Goal: Information Seeking & Learning: Learn about a topic

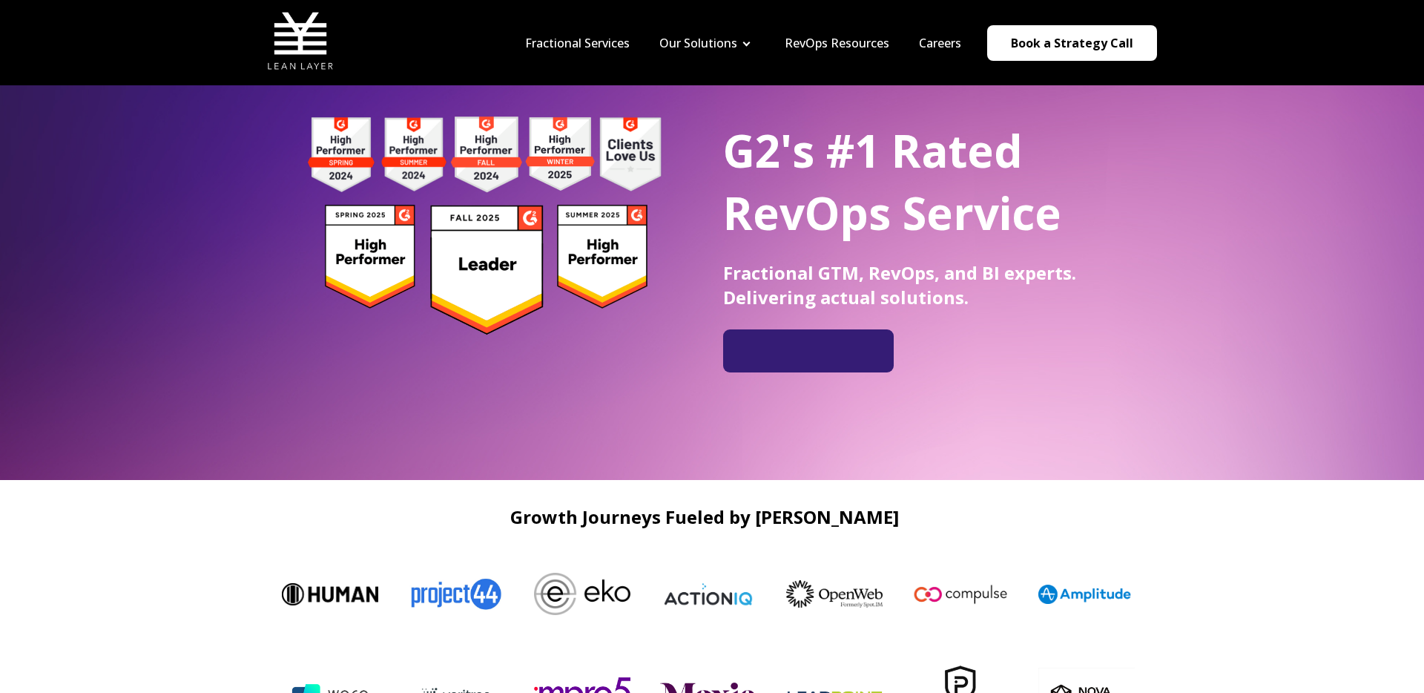
scroll to position [70, 0]
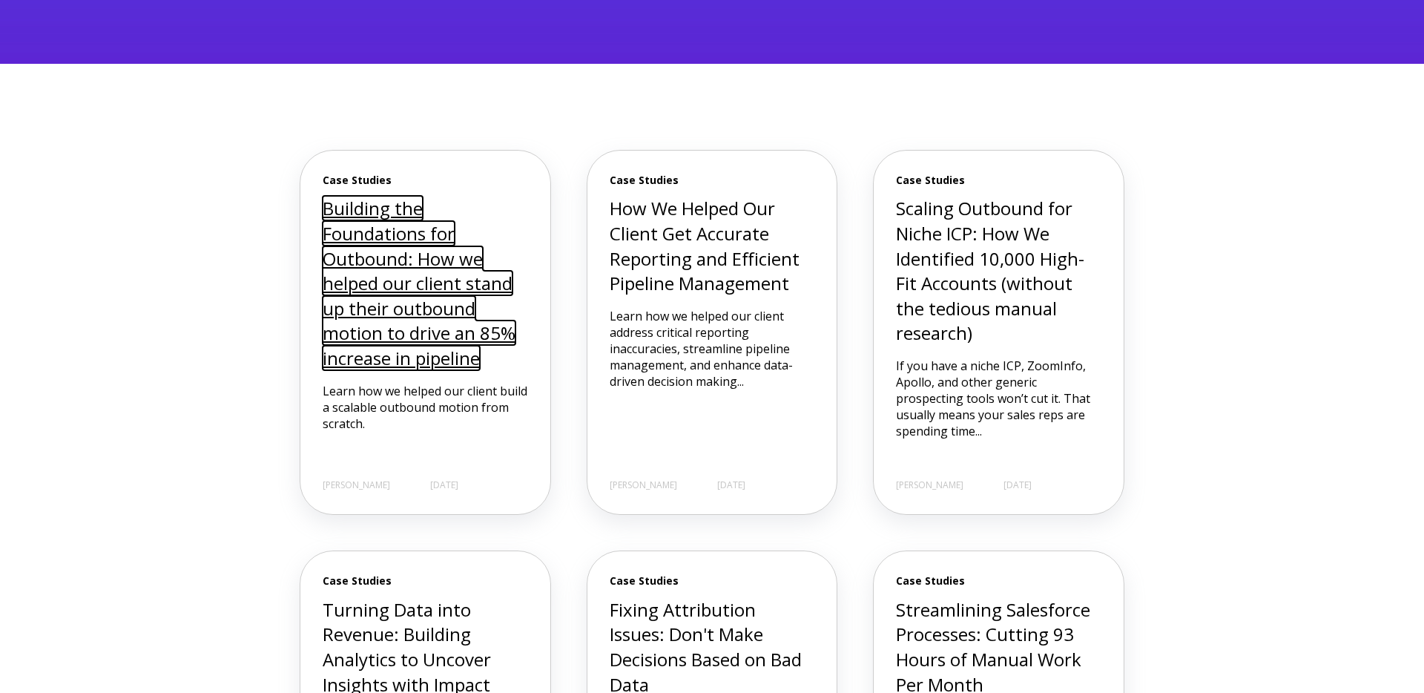
click at [463, 296] on link "Building the Foundations for Outbound: How we helped our client stand up their …" at bounding box center [419, 283] width 193 height 174
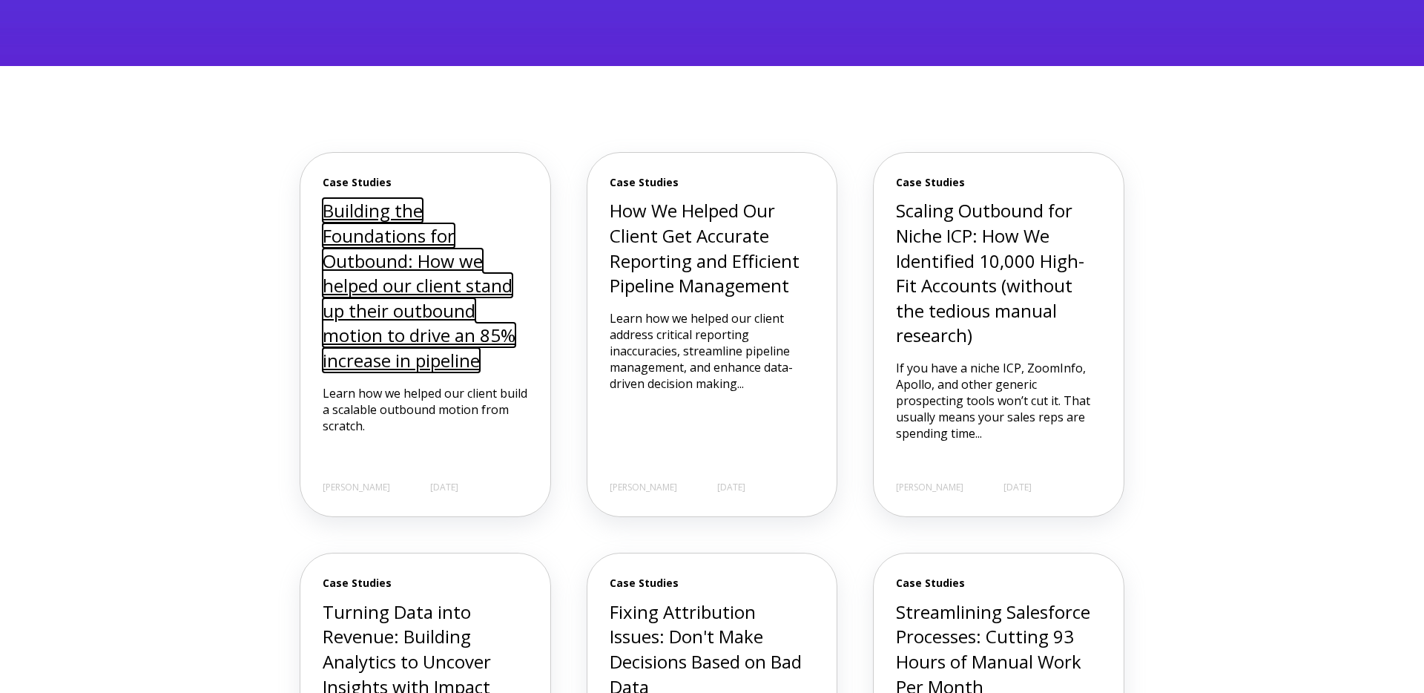
scroll to position [405, 0]
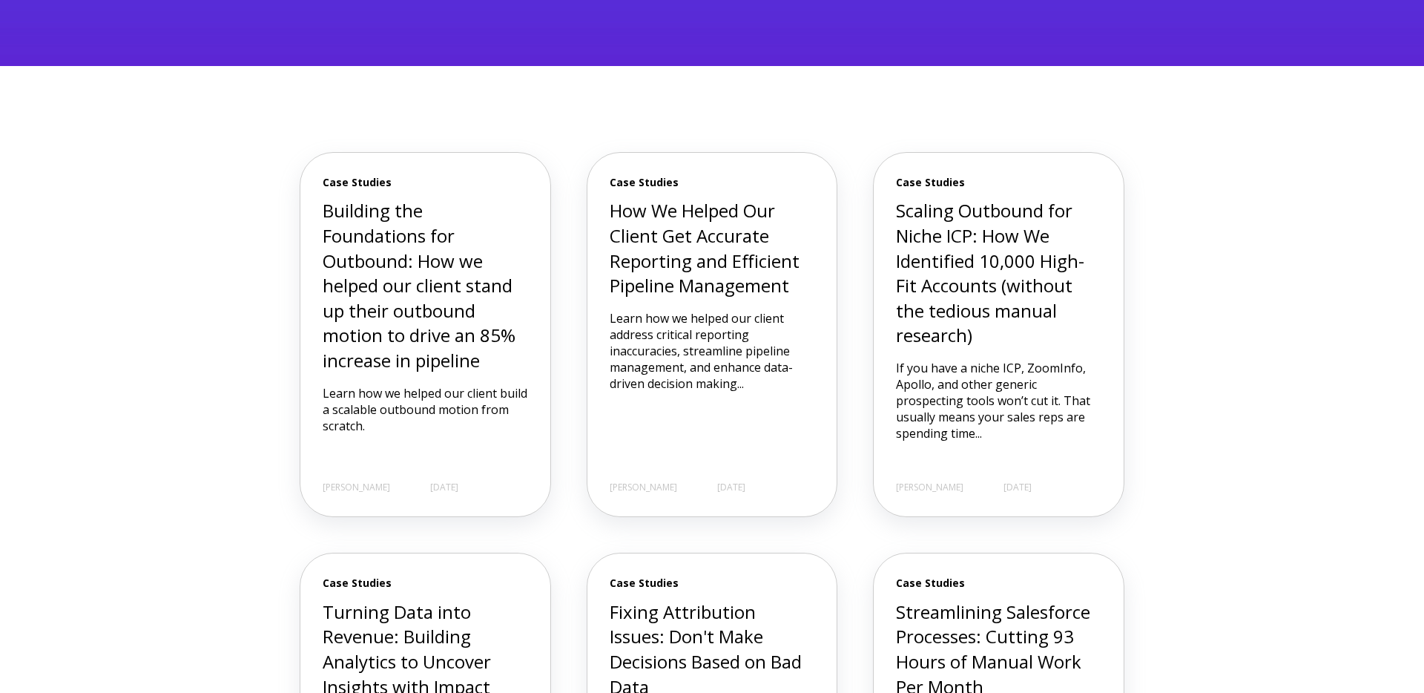
scroll to position [405, 0]
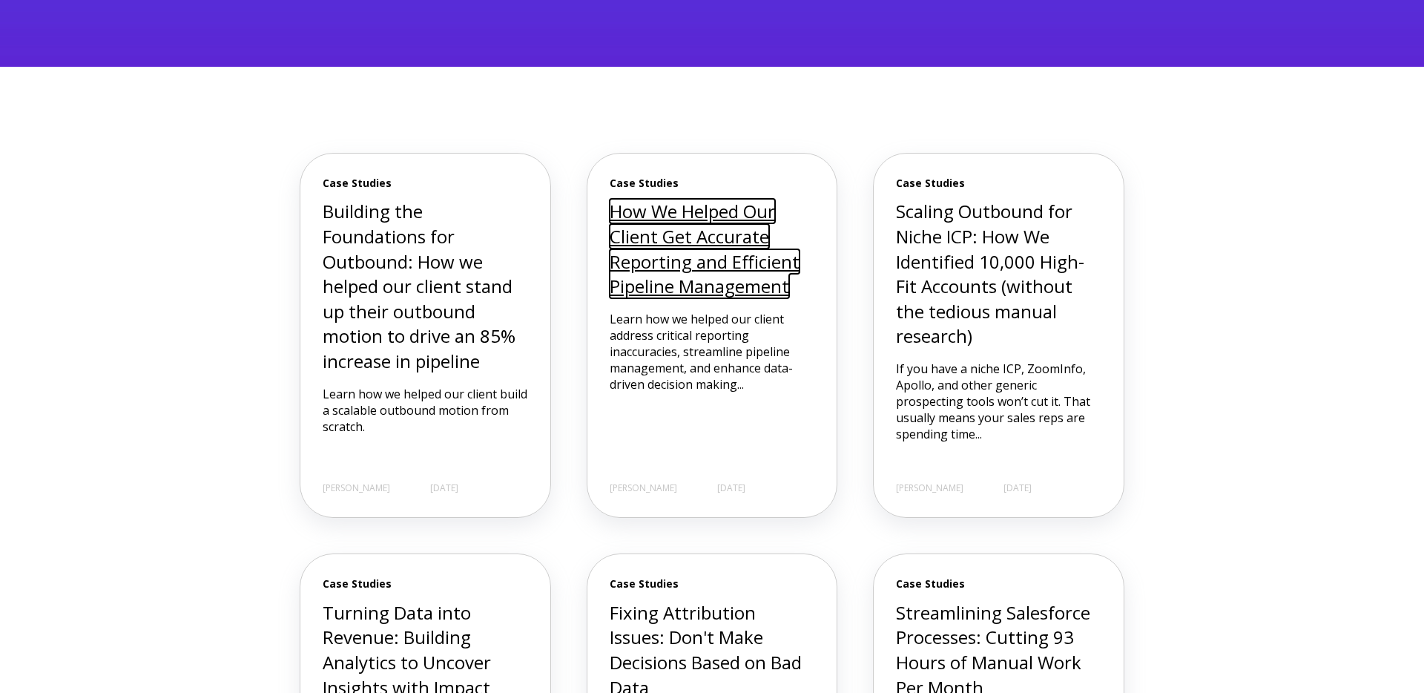
click at [726, 283] on link "How We Helped Our Client Get Accurate Reporting and Efficient Pipeline Manageme…" at bounding box center [705, 248] width 190 height 99
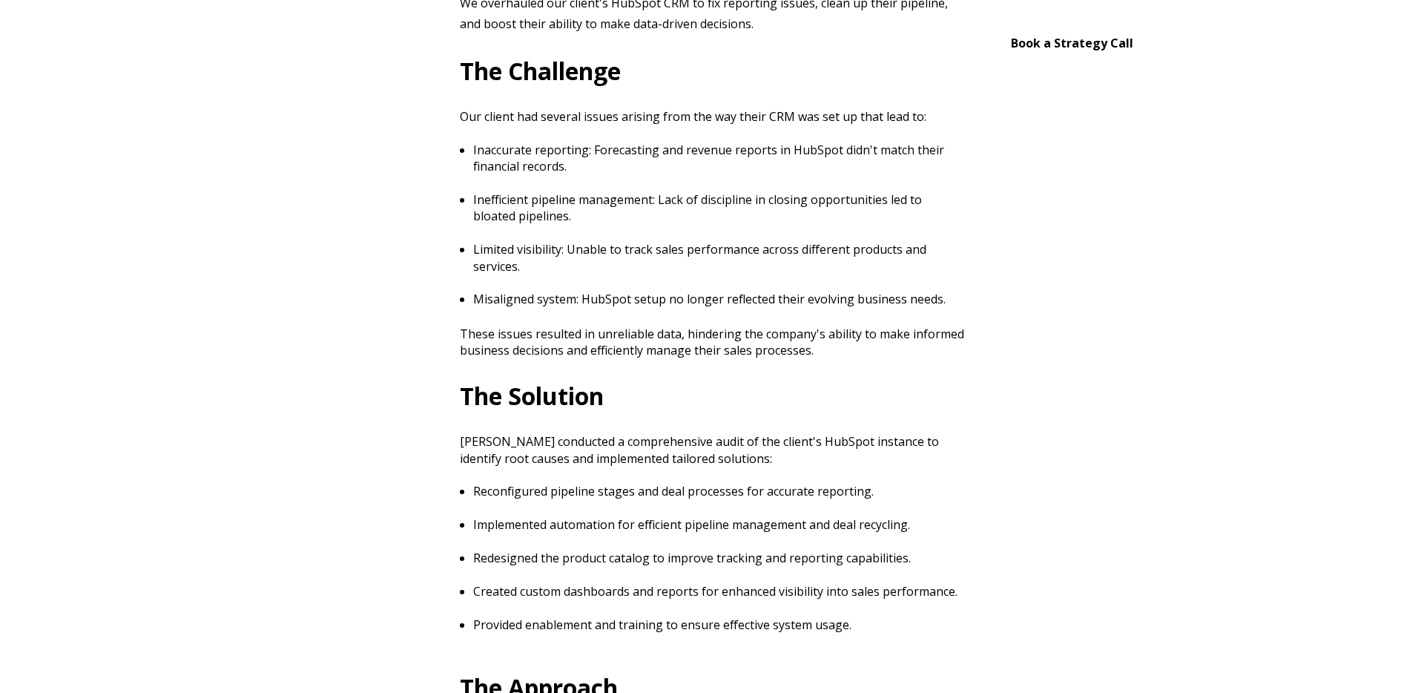
scroll to position [663, 0]
